Goal: Task Accomplishment & Management: Manage account settings

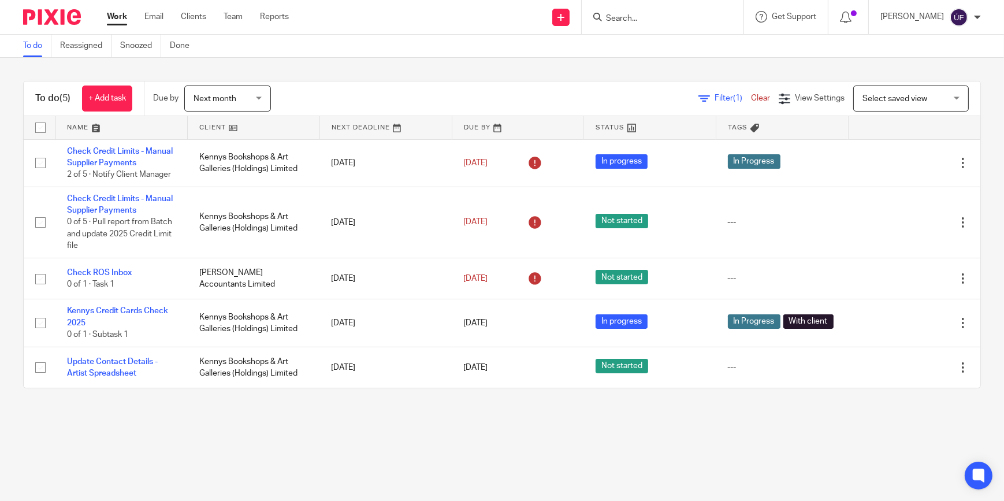
click at [686, 25] on div at bounding box center [663, 17] width 162 height 34
click at [236, 17] on link "Team" at bounding box center [233, 17] width 19 height 12
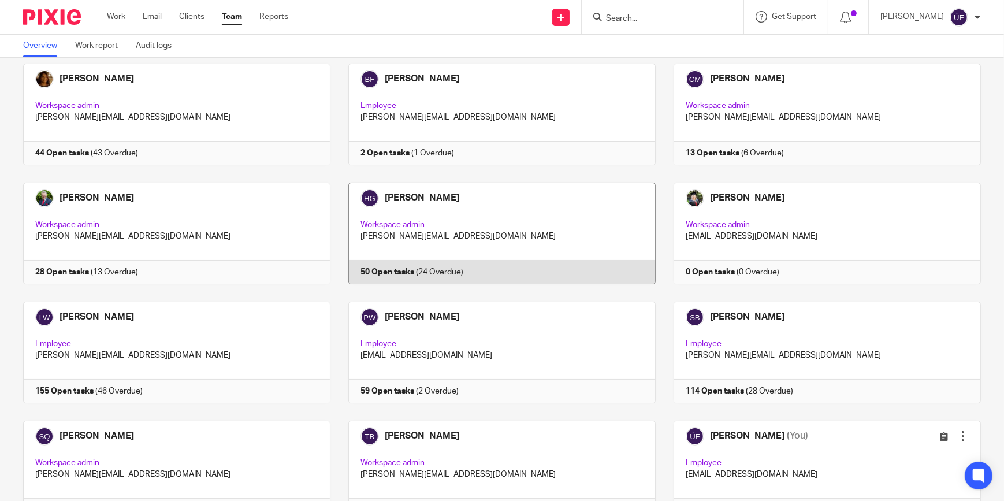
scroll to position [121, 0]
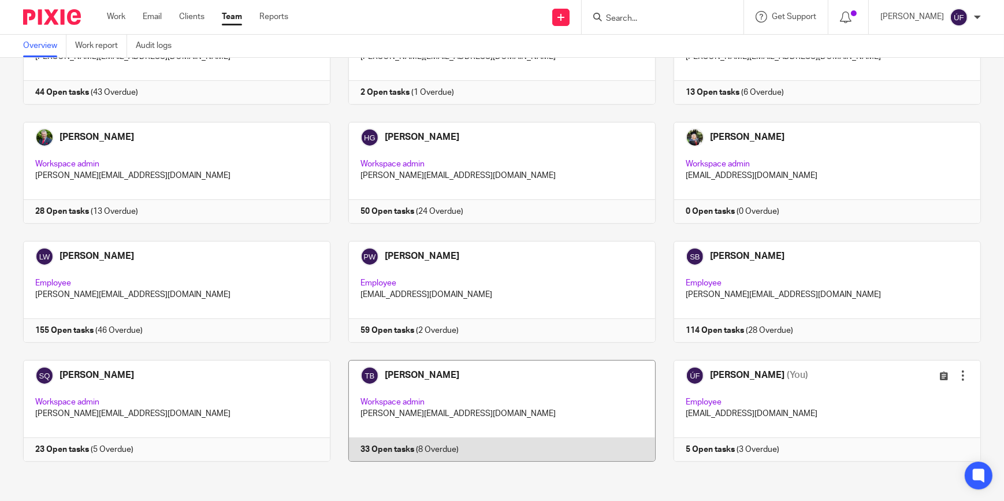
click at [509, 372] on link at bounding box center [492, 411] width 325 height 102
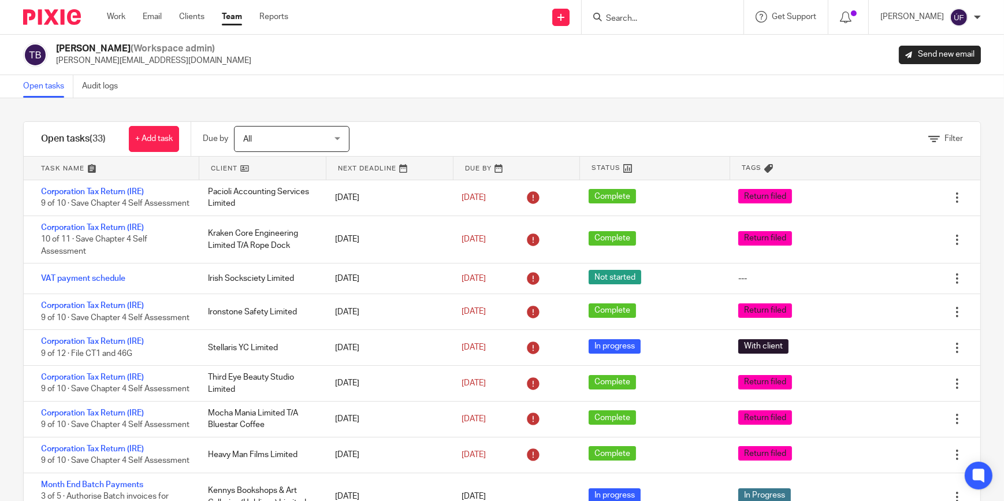
click at [236, 18] on link "Team" at bounding box center [232, 17] width 20 height 12
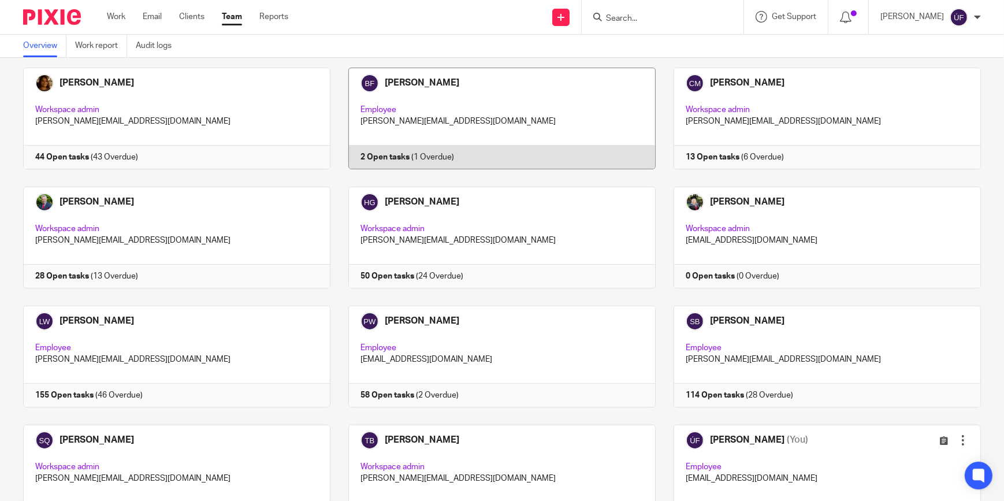
scroll to position [121, 0]
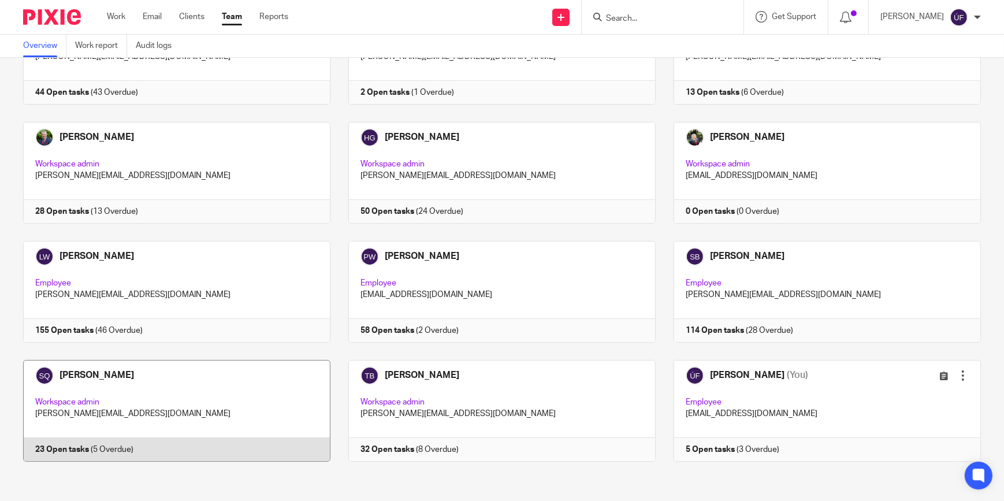
click at [277, 396] on link at bounding box center [167, 411] width 325 height 102
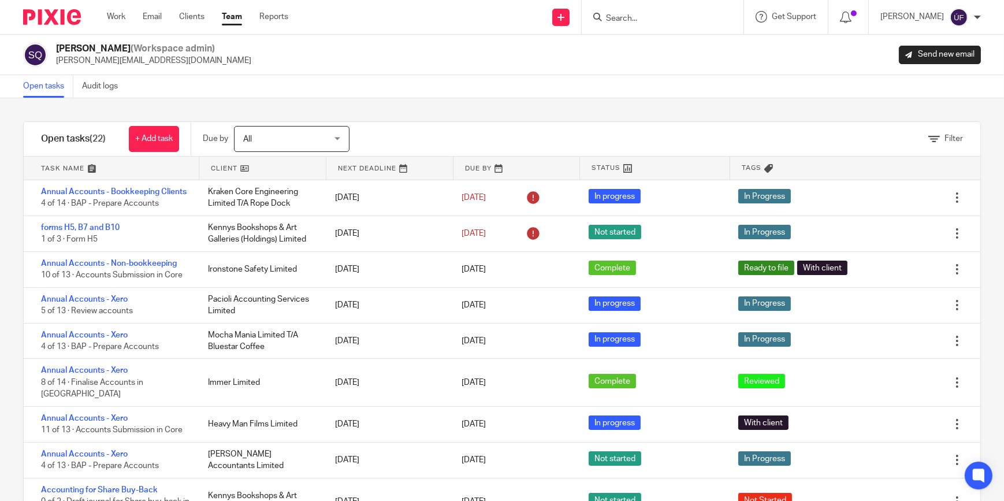
click at [63, 167] on link at bounding box center [111, 168] width 175 height 23
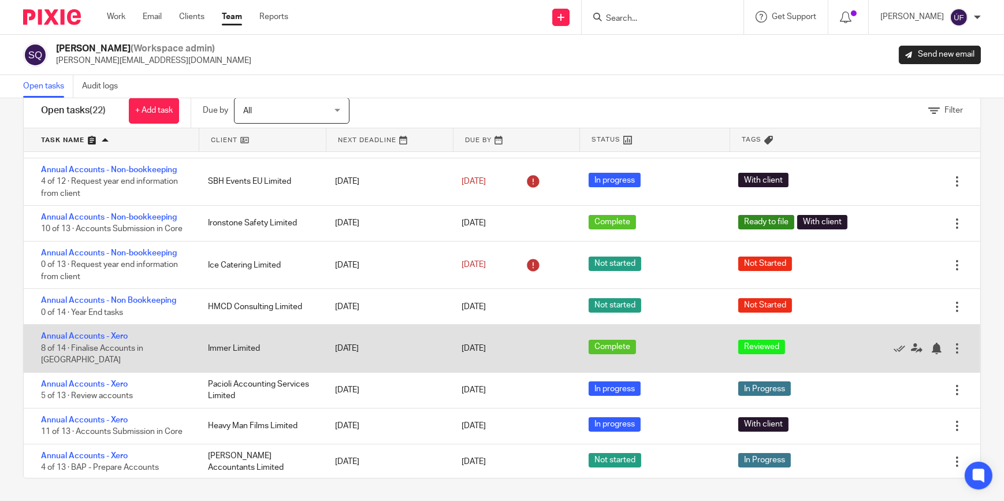
scroll to position [196, 0]
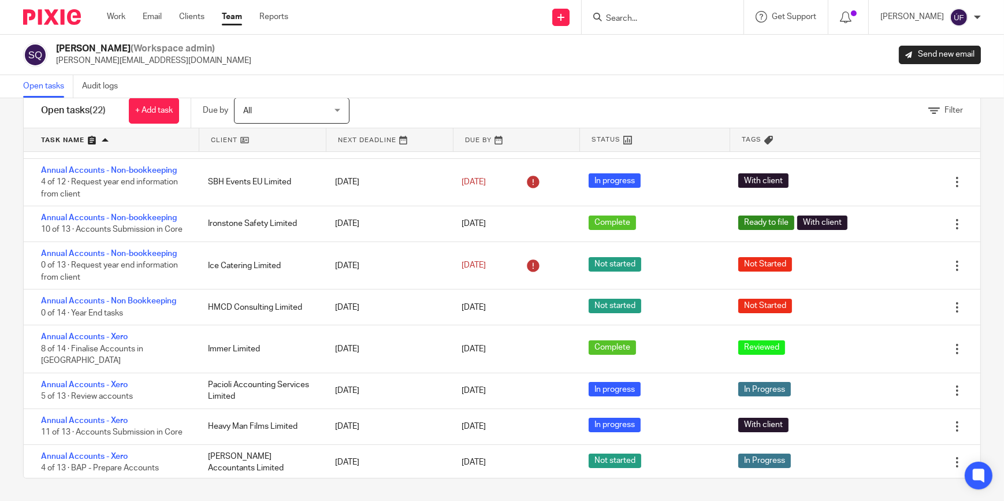
click at [70, 17] on img at bounding box center [52, 17] width 58 height 16
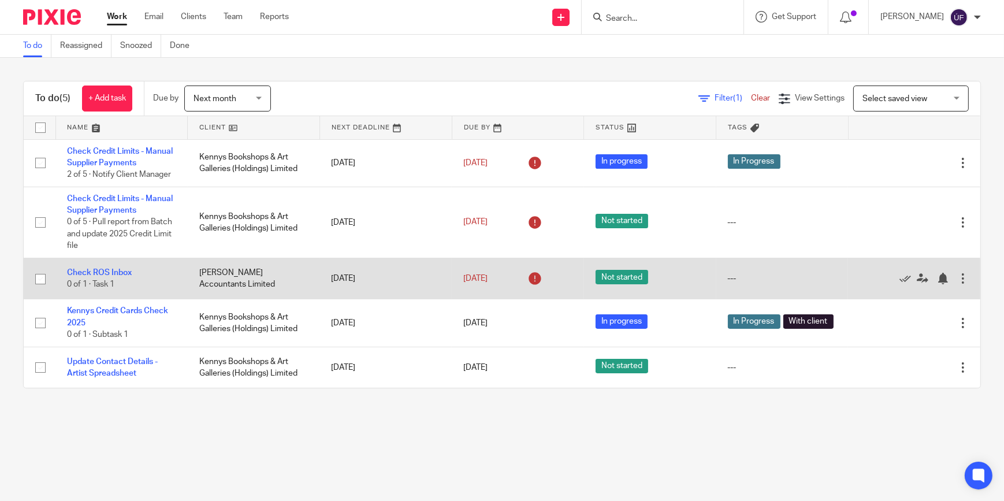
click at [38, 277] on input "checkbox" at bounding box center [40, 279] width 22 height 22
checkbox input "true"
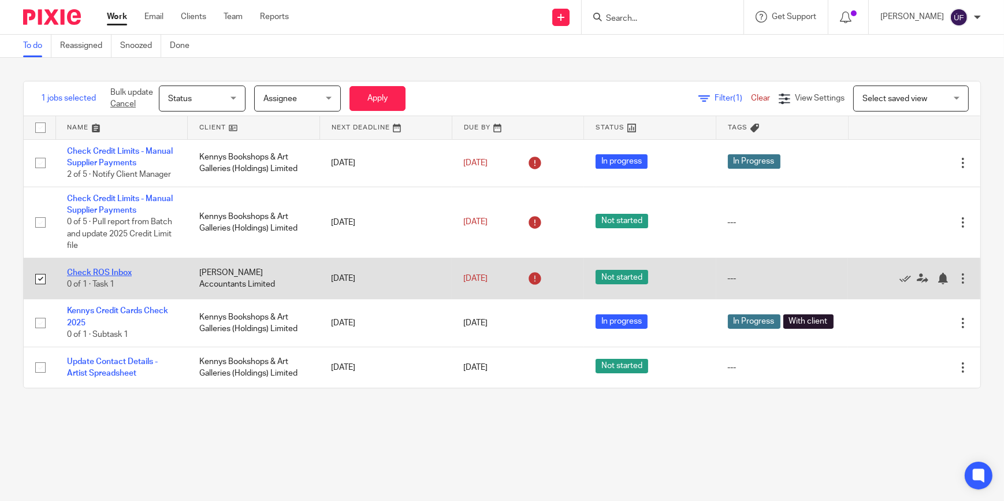
click at [89, 273] on link "Check ROS Inbox" at bounding box center [99, 273] width 65 height 8
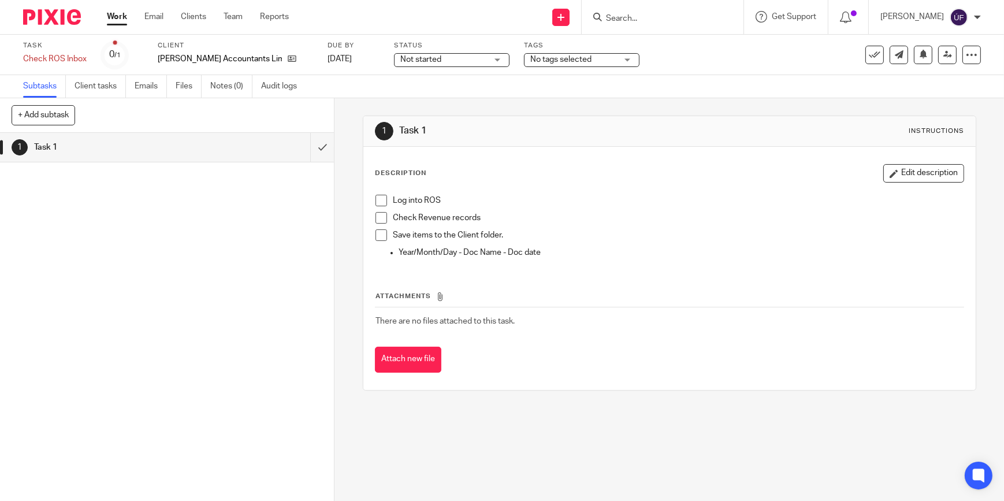
click at [461, 58] on div "Not started Not started" at bounding box center [452, 60] width 116 height 14
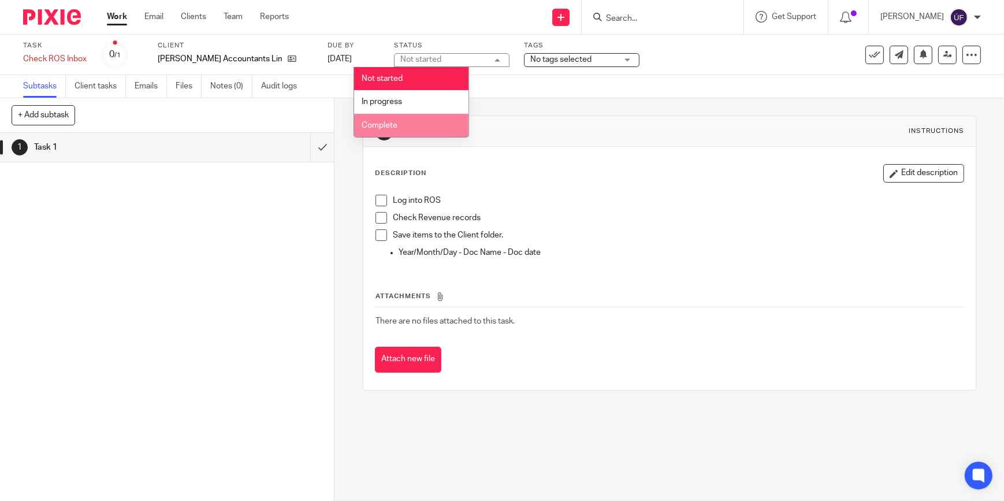
click at [432, 121] on li "Complete" at bounding box center [411, 126] width 114 height 24
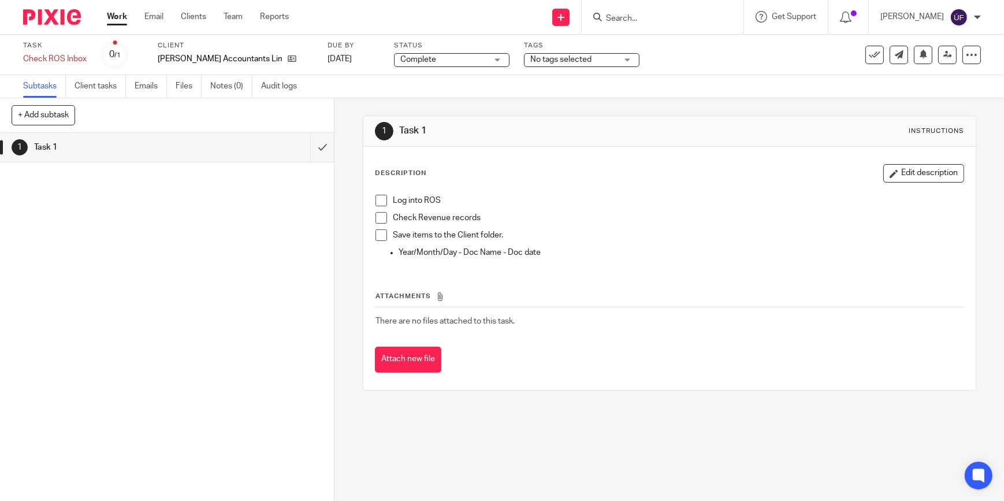
click at [537, 60] on span "No tags selected" at bounding box center [560, 59] width 61 height 8
click at [651, 87] on div "Subtasks Client tasks Emails Files Notes (0) Audit logs" at bounding box center [502, 86] width 1004 height 23
click at [377, 196] on span at bounding box center [381, 201] width 12 height 12
click at [376, 217] on span at bounding box center [381, 218] width 12 height 12
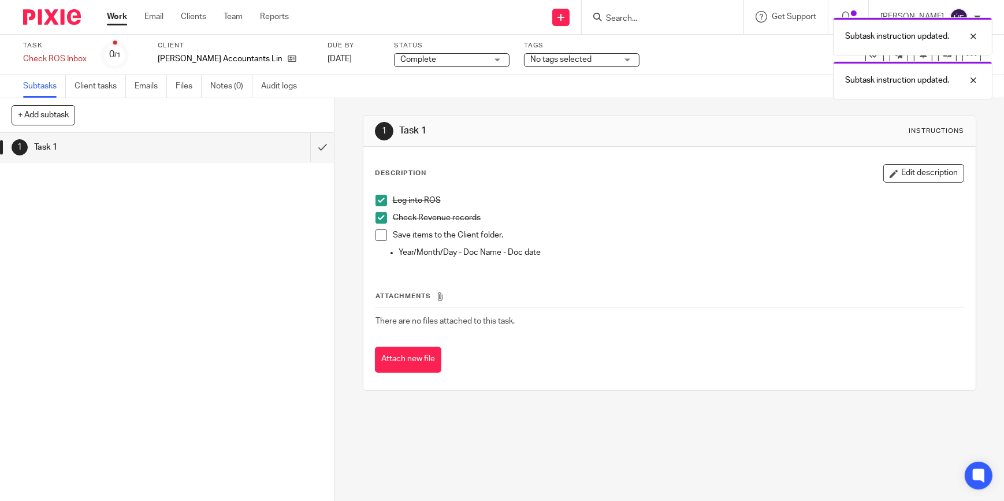
click at [376, 231] on span at bounding box center [381, 235] width 12 height 12
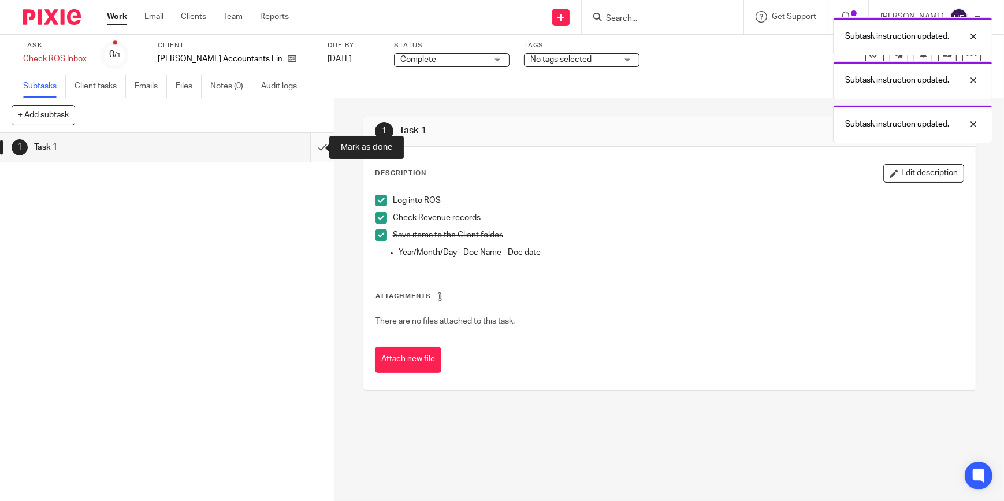
click at [314, 151] on input "submit" at bounding box center [167, 147] width 334 height 29
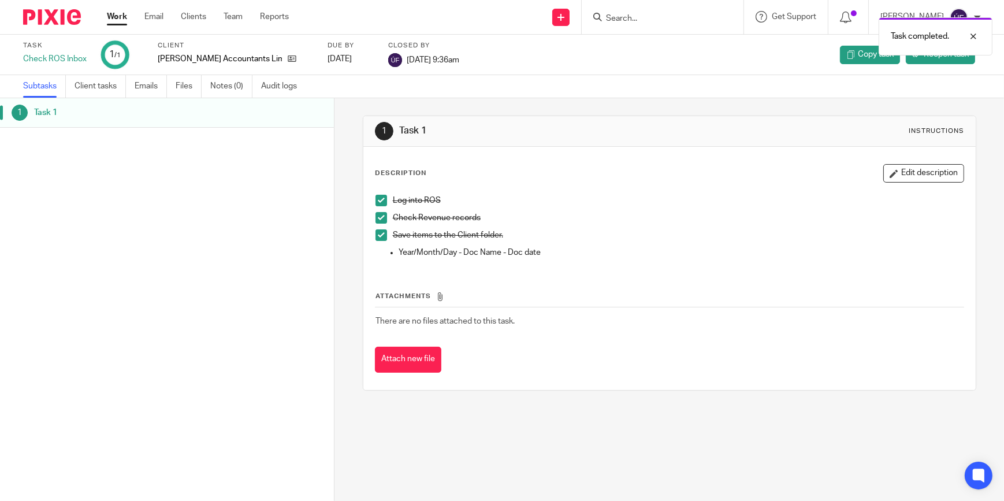
click at [109, 17] on link "Work" at bounding box center [117, 17] width 20 height 12
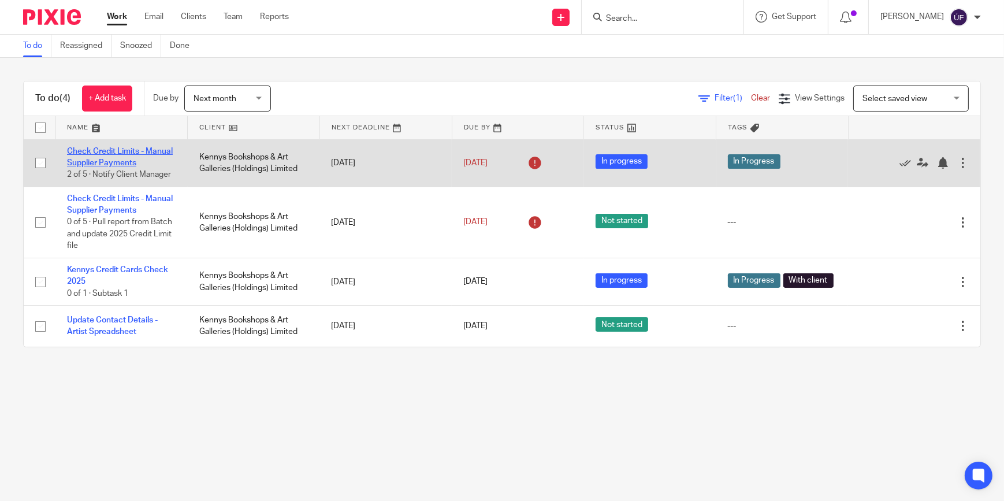
click at [132, 152] on link "Check Credit Limits - Manual Supplier Payments" at bounding box center [120, 157] width 106 height 20
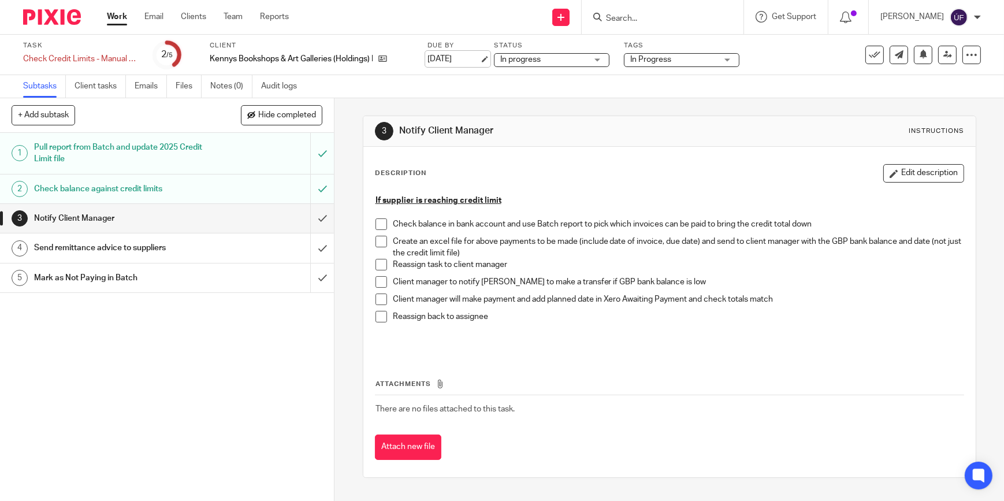
click at [471, 63] on link "[DATE]" at bounding box center [453, 59] width 52 height 12
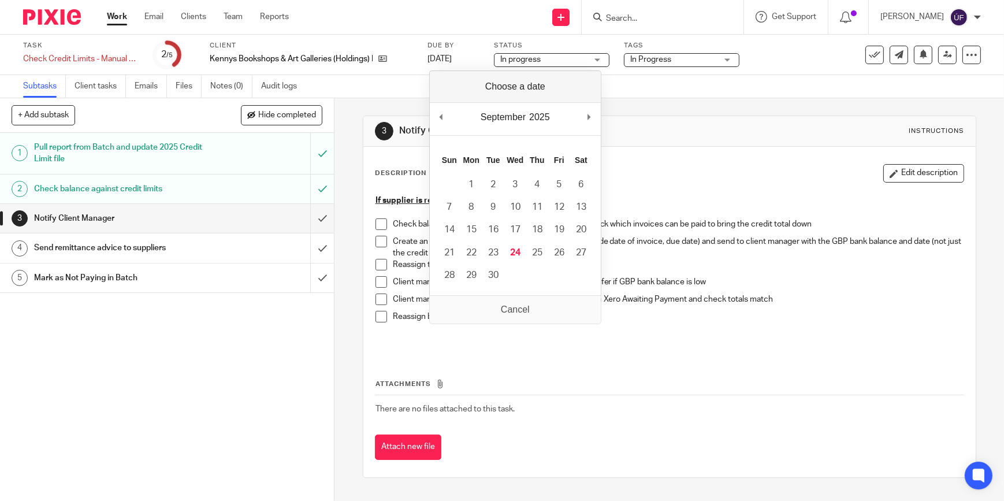
click at [364, 87] on div "Subtasks Client tasks Emails Files Notes (0) Audit logs" at bounding box center [502, 86] width 1004 height 23
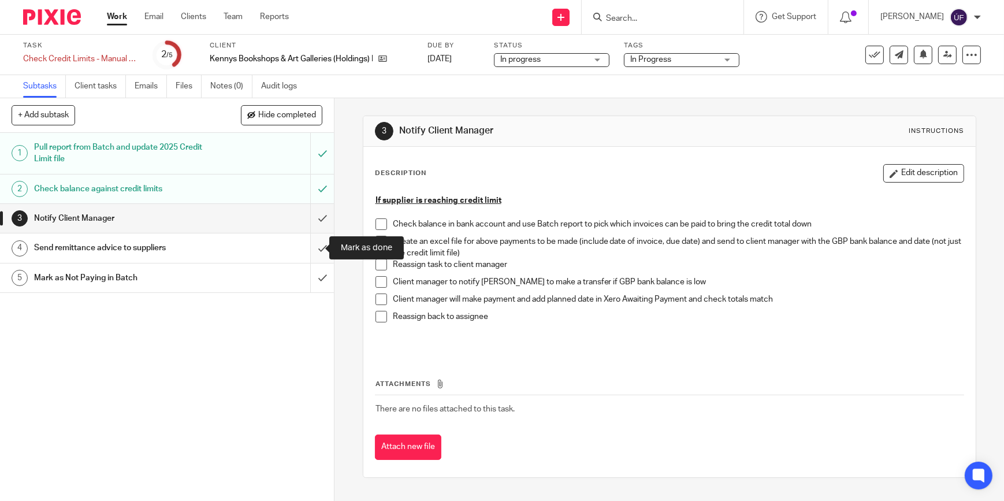
click at [312, 250] on input "submit" at bounding box center [167, 247] width 334 height 29
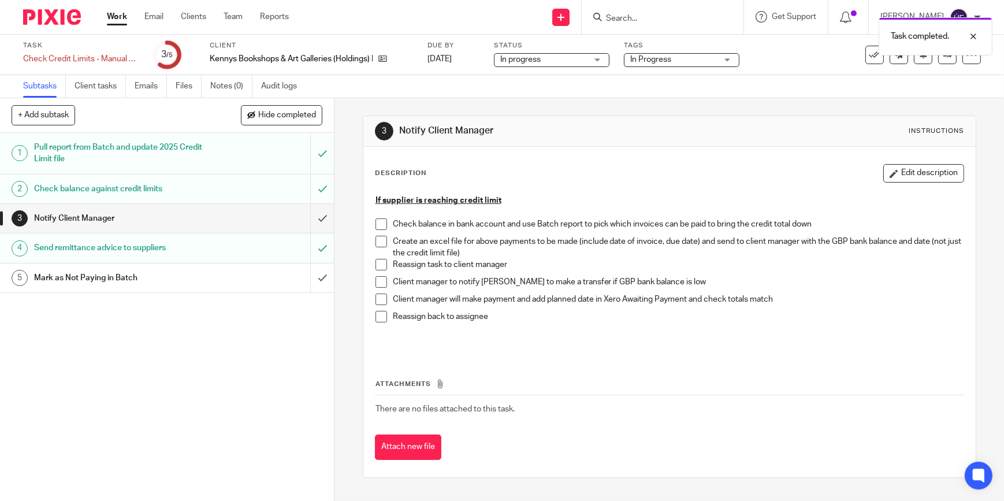
click at [377, 224] on span at bounding box center [381, 224] width 12 height 12
click at [377, 243] on span at bounding box center [381, 242] width 12 height 12
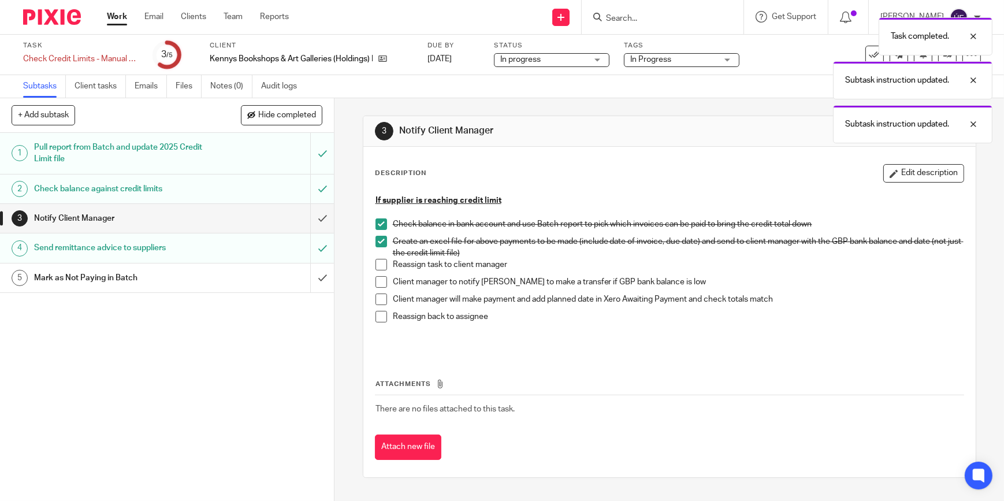
click at [376, 263] on span at bounding box center [381, 265] width 12 height 12
click at [375, 277] on span at bounding box center [381, 282] width 12 height 12
click at [379, 299] on span at bounding box center [381, 299] width 12 height 12
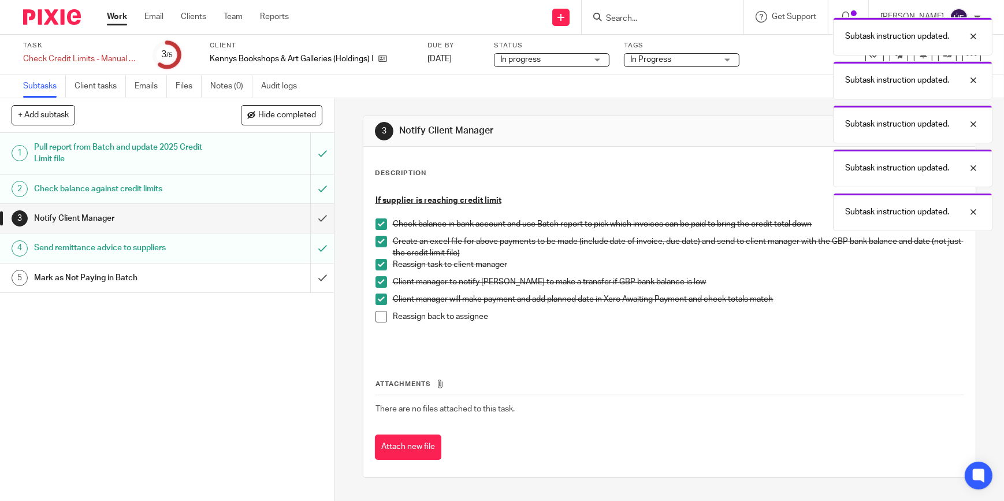
click at [377, 317] on span at bounding box center [381, 317] width 12 height 12
click at [307, 214] on input "submit" at bounding box center [167, 218] width 334 height 29
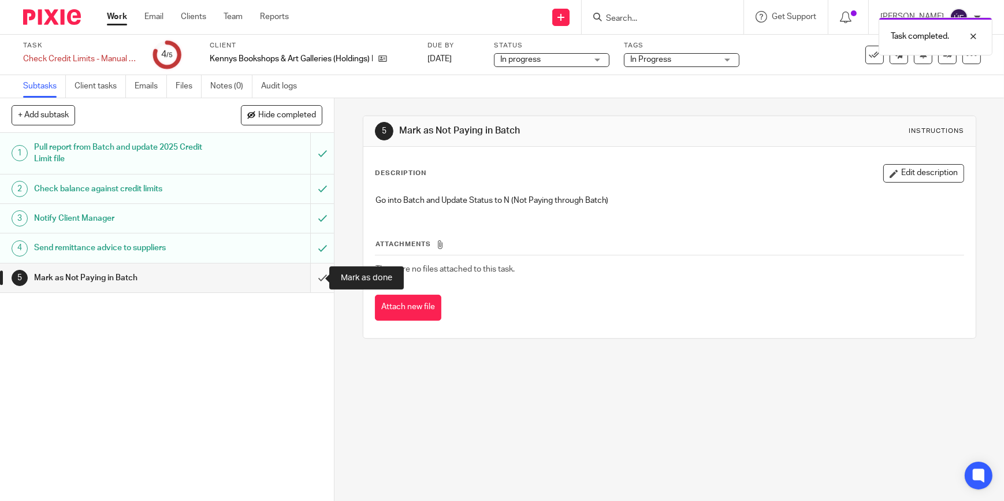
click at [313, 274] on input "submit" at bounding box center [167, 277] width 334 height 29
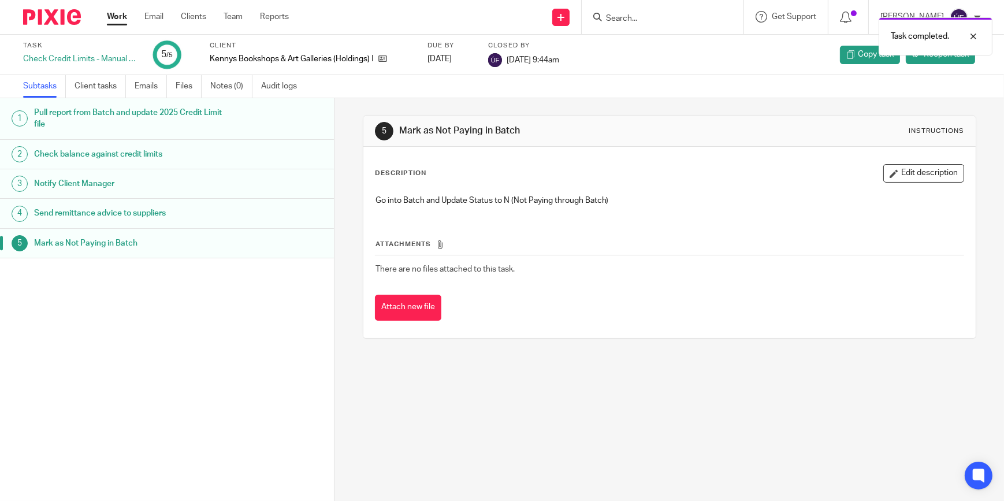
click at [60, 17] on img at bounding box center [52, 17] width 58 height 16
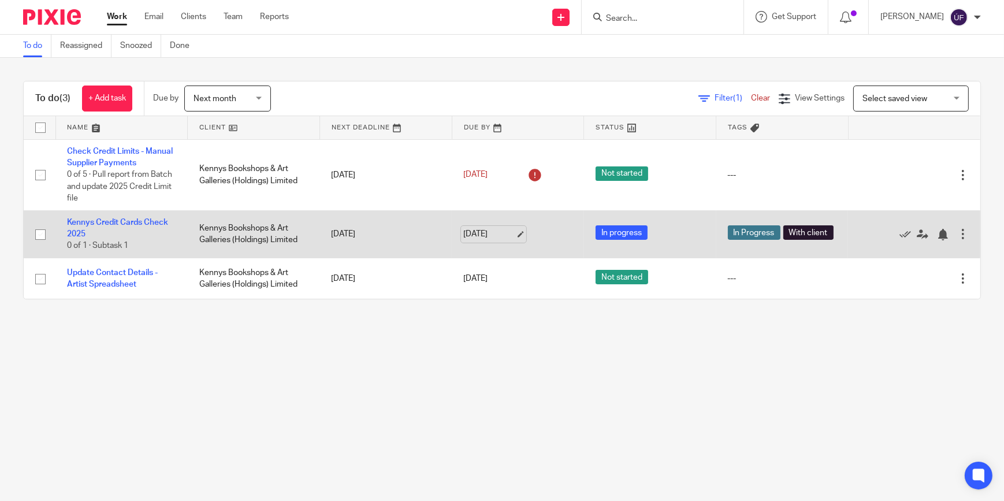
click at [502, 231] on link "25 Sep 2025" at bounding box center [489, 234] width 52 height 12
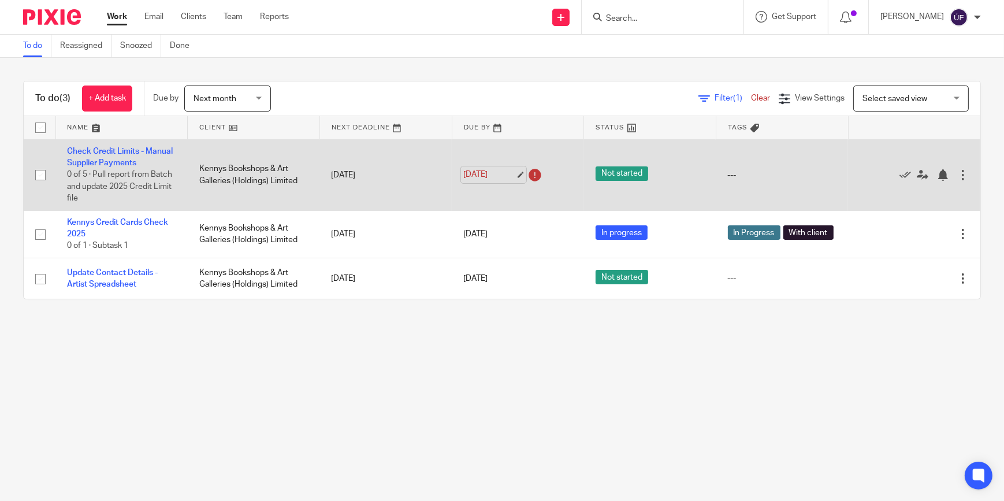
click at [512, 173] on link "[DATE]" at bounding box center [489, 175] width 52 height 12
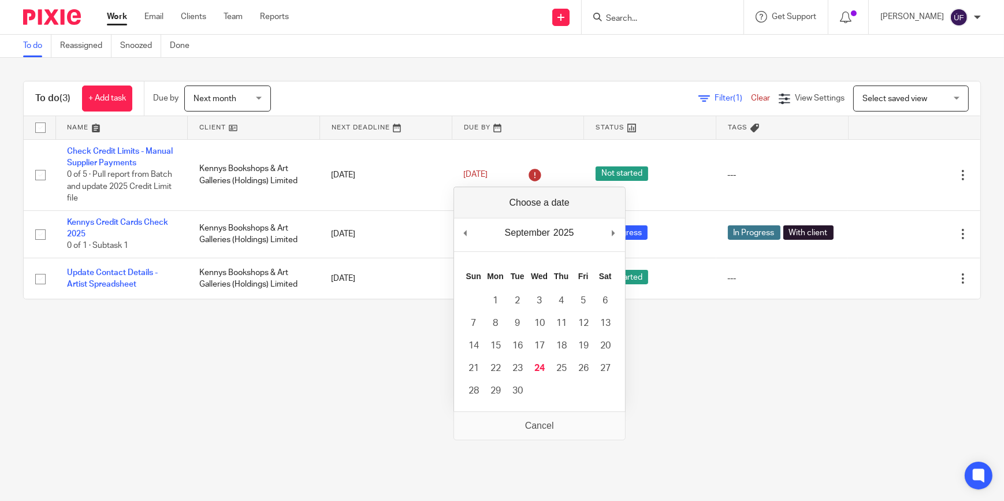
click at [663, 389] on main "To do Reassigned Snoozed Done To do (3) + Add task Due by Next month Next month…" at bounding box center [502, 250] width 1004 height 501
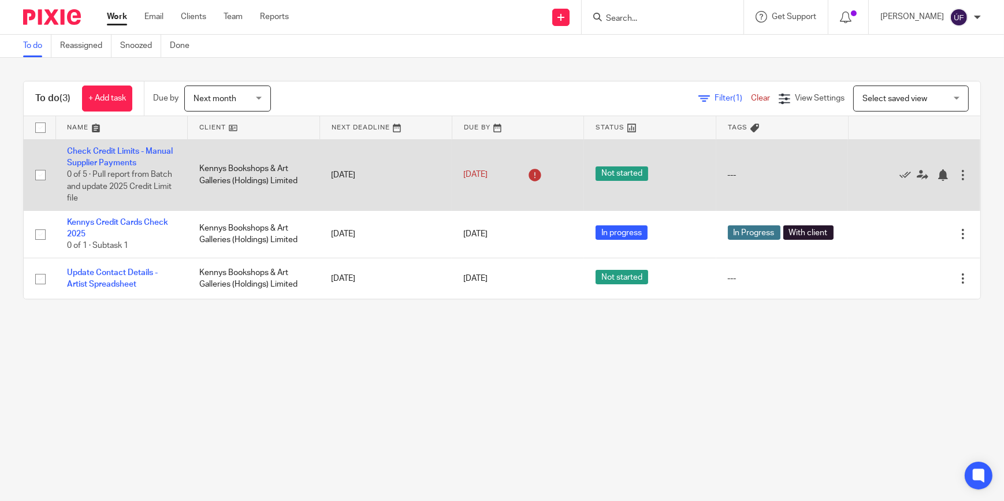
click at [157, 143] on td "Check Credit Limits - Manual Supplier Payments 0 of 5 · Pull report from Batch …" at bounding box center [121, 174] width 132 height 71
click at [157, 150] on link "Check Credit Limits - Manual Supplier Payments" at bounding box center [120, 157] width 106 height 20
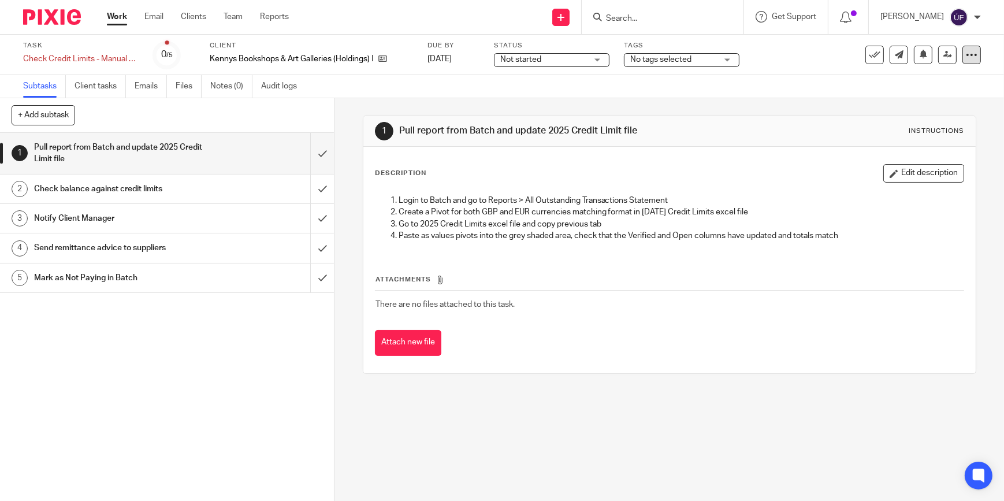
click at [965, 62] on div at bounding box center [971, 55] width 18 height 18
click at [954, 138] on link "Change schedule" at bounding box center [920, 135] width 92 height 12
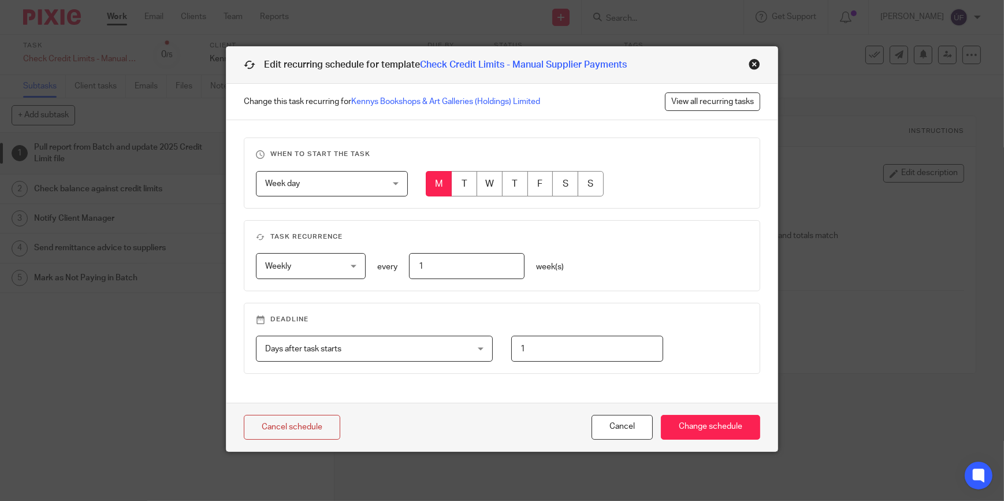
click at [516, 187] on input "radio" at bounding box center [515, 184] width 26 height 26
radio input "true"
click at [713, 427] on input "Change schedule" at bounding box center [710, 427] width 99 height 25
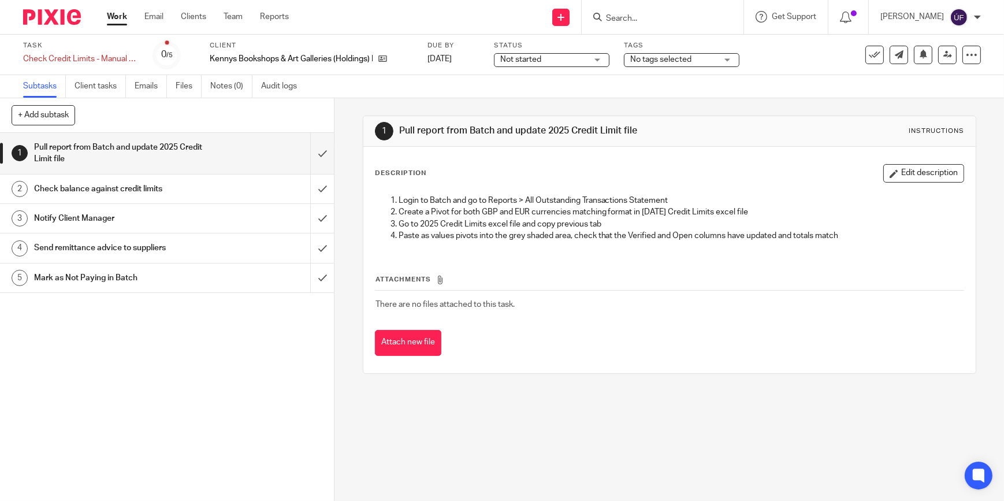
click at [551, 62] on span "Not started" at bounding box center [543, 60] width 87 height 12
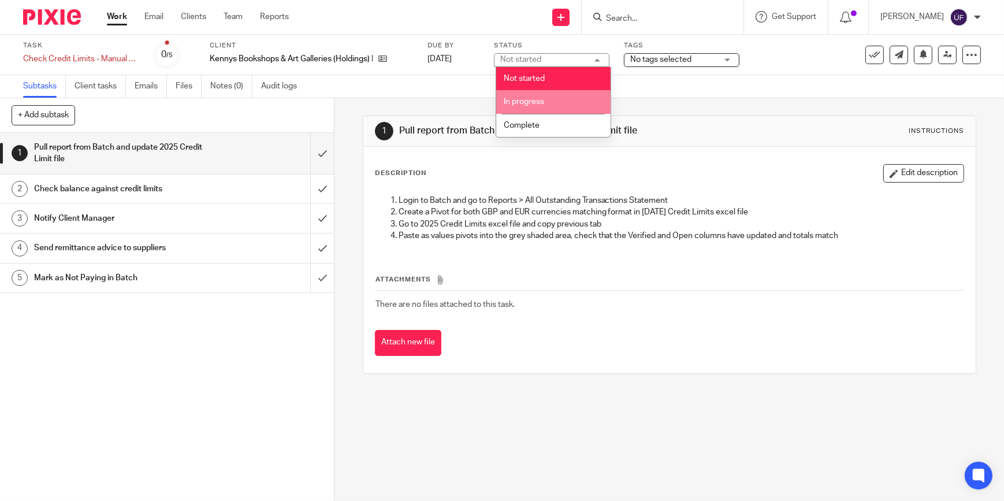
click at [552, 99] on li "In progress" at bounding box center [553, 102] width 114 height 24
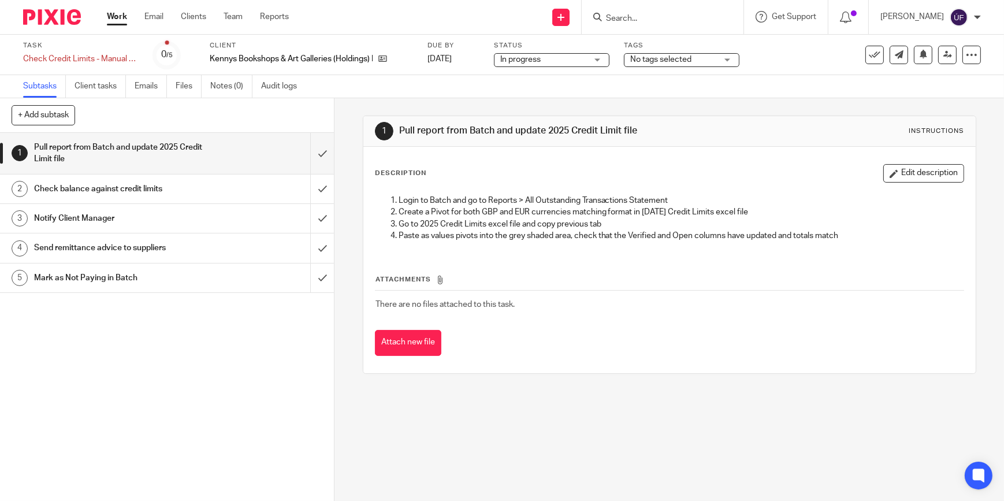
click at [710, 61] on span "No tags selected" at bounding box center [673, 60] width 87 height 12
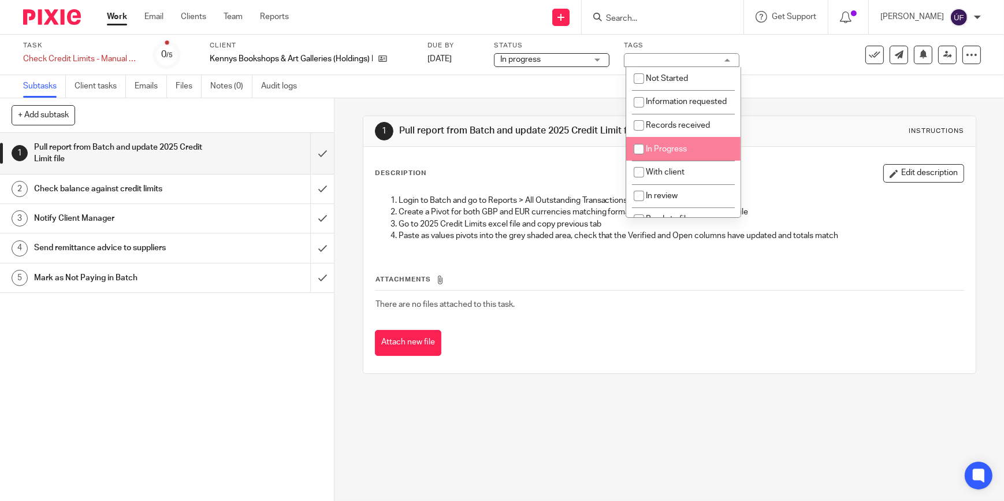
click at [693, 161] on li "In Progress" at bounding box center [683, 149] width 114 height 24
checkbox input "true"
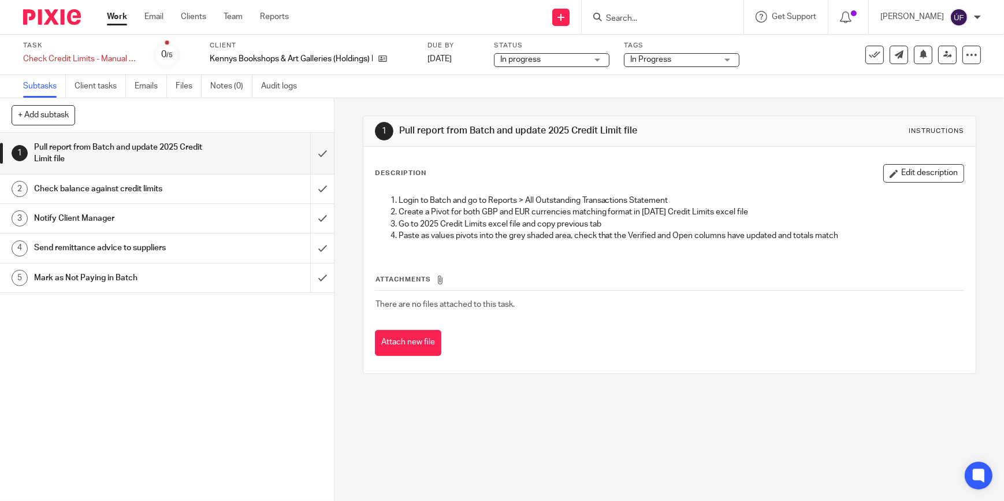
click at [425, 180] on div "Description Edit description" at bounding box center [669, 173] width 589 height 18
